Goal: Find specific page/section: Find specific page/section

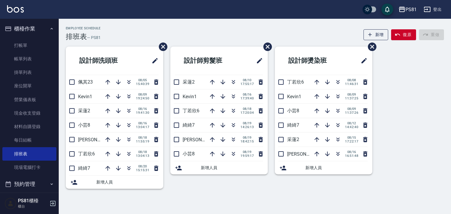
scroll to position [82, 0]
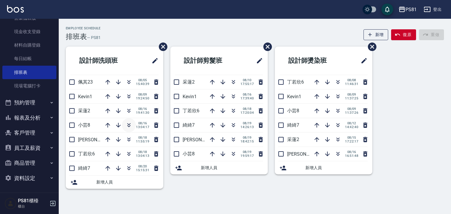
click at [132, 123] on icon "button" at bounding box center [128, 125] width 7 height 7
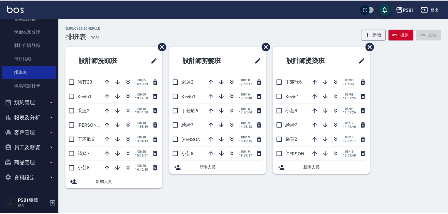
scroll to position [0, 0]
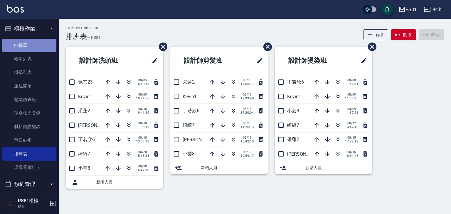
click at [50, 47] on link "打帳單" at bounding box center [29, 46] width 54 height 14
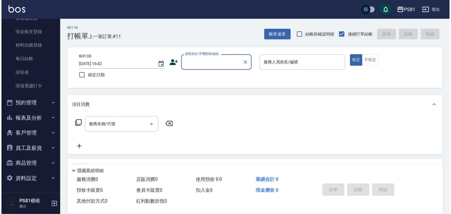
scroll to position [78, 0]
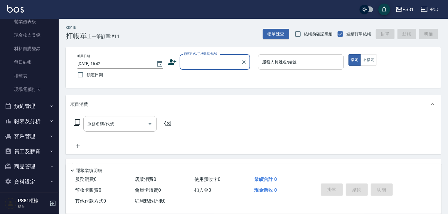
click at [42, 121] on button "報表及分析" at bounding box center [29, 121] width 54 height 15
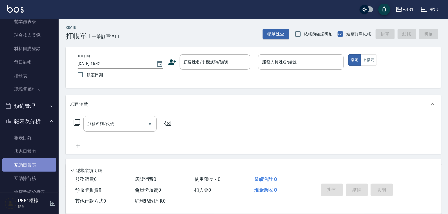
click at [39, 162] on link "互助日報表" at bounding box center [29, 166] width 54 height 14
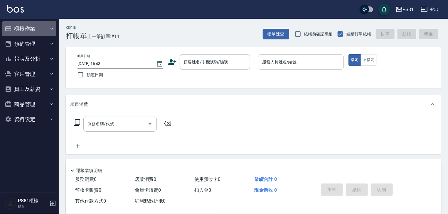
click at [48, 23] on button "櫃檯作業" at bounding box center [29, 28] width 54 height 15
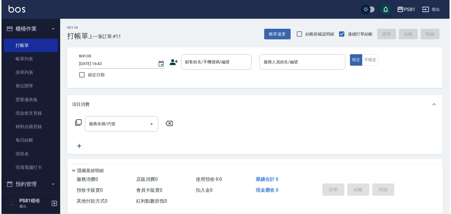
scroll to position [82, 0]
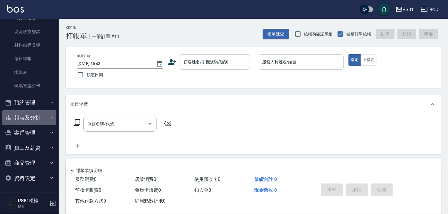
click at [41, 117] on button "報表及分析" at bounding box center [29, 117] width 54 height 15
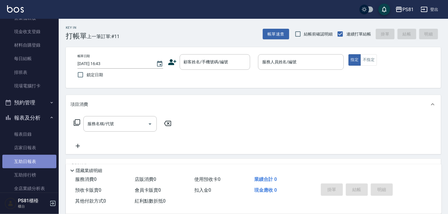
click at [47, 162] on link "互助日報表" at bounding box center [29, 162] width 54 height 14
